Goal: Obtain resource: Download file/media

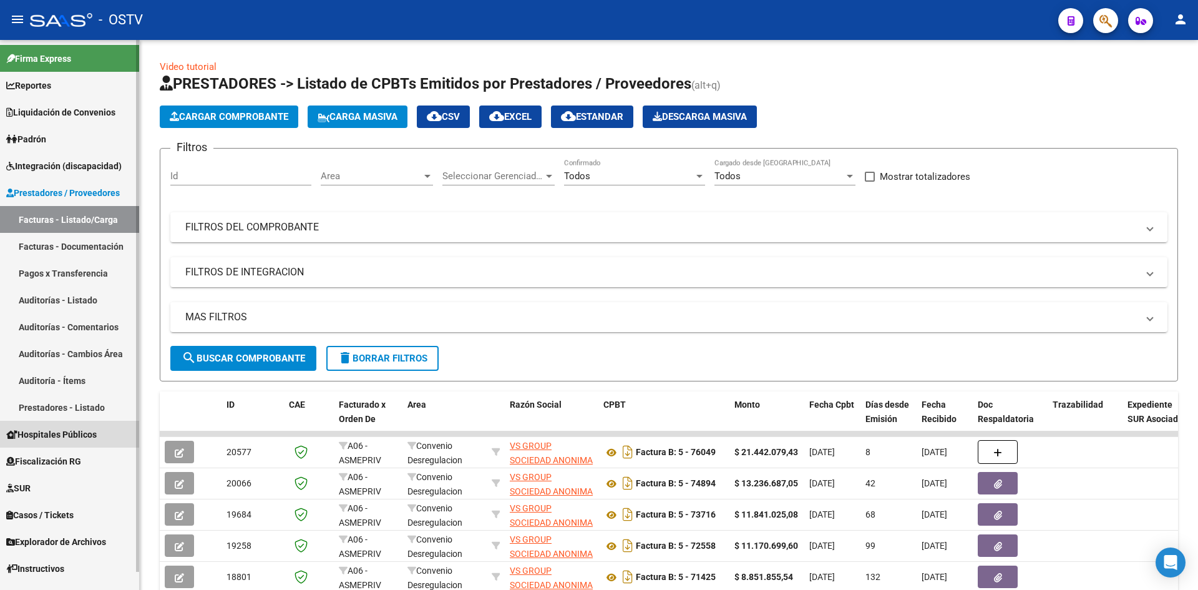
click at [72, 436] on span "Hospitales Públicos" at bounding box center [51, 435] width 91 height 14
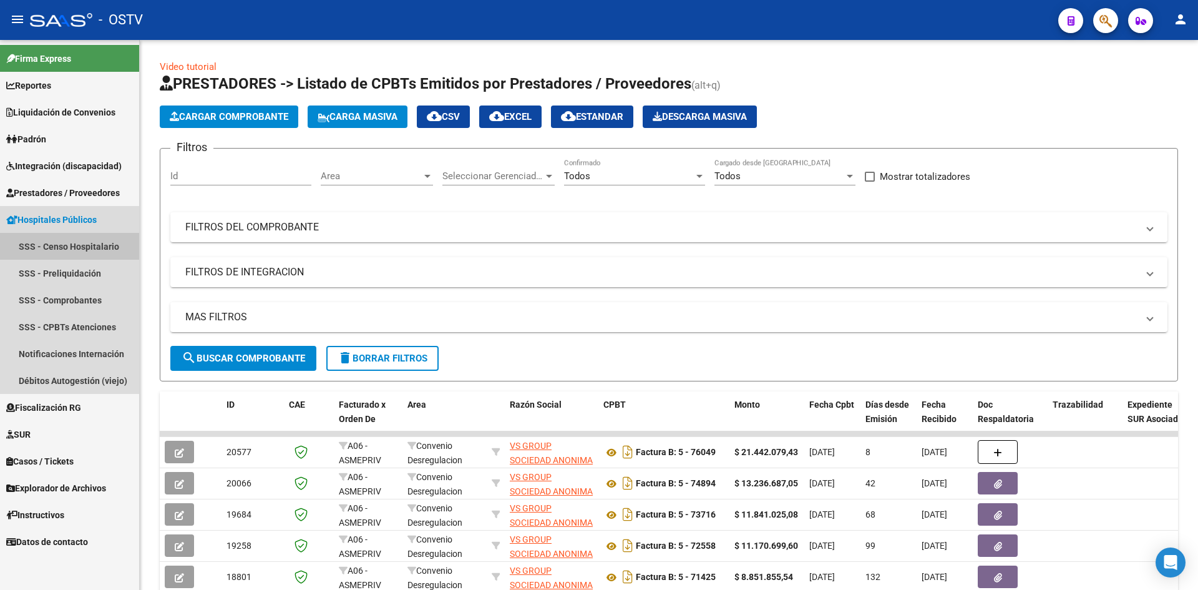
click at [98, 245] on link "SSS - Censo Hospitalario" at bounding box center [69, 246] width 139 height 27
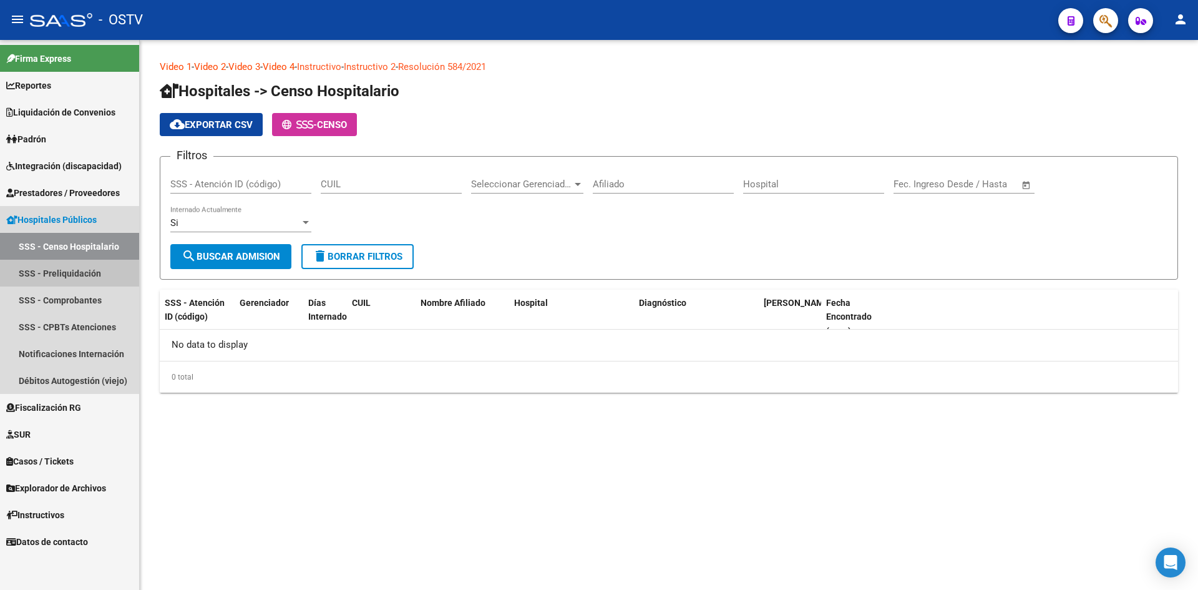
click at [84, 274] on link "SSS - Preliquidación" at bounding box center [69, 273] width 139 height 27
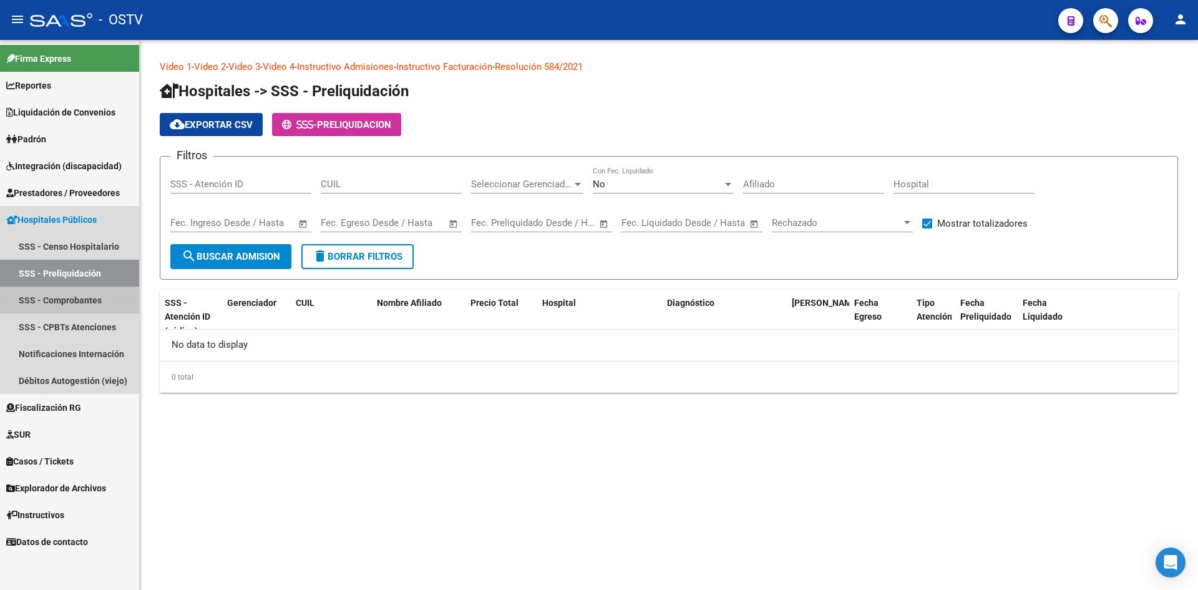
click at [74, 297] on link "SSS - Comprobantes" at bounding box center [69, 300] width 139 height 27
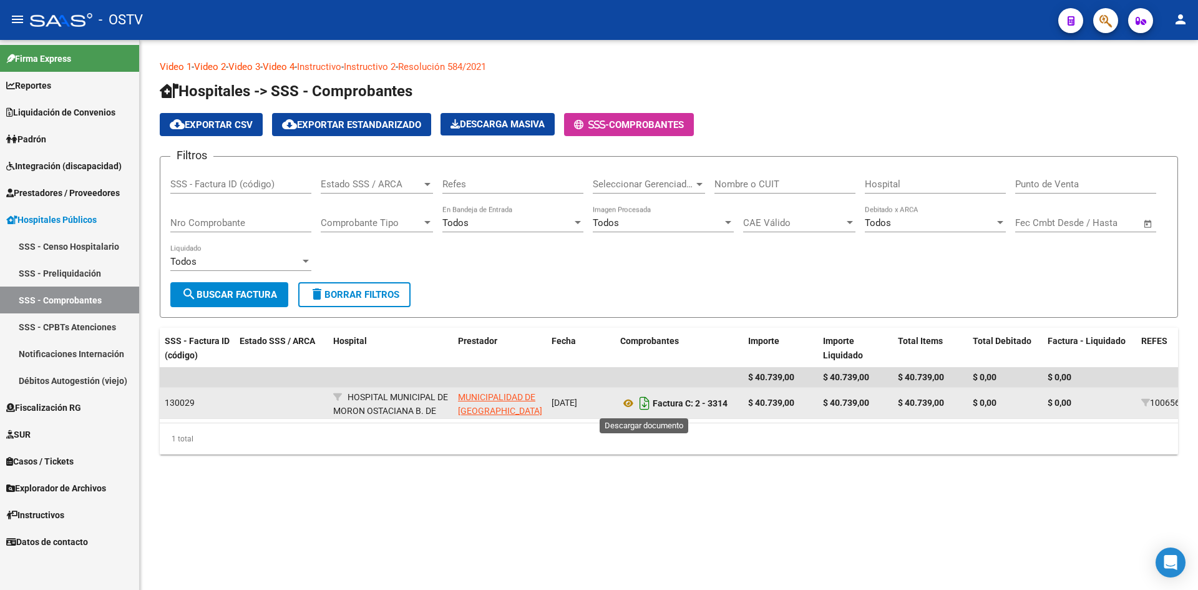
click at [646, 405] on icon "Descargar documento" at bounding box center [645, 403] width 16 height 20
